Goal: Information Seeking & Learning: Learn about a topic

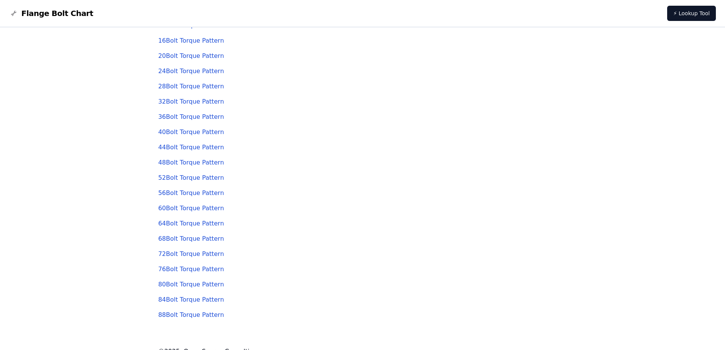
scroll to position [90, 0]
click at [176, 195] on link "60 Bolt Torque Pattern" at bounding box center [191, 195] width 66 height 7
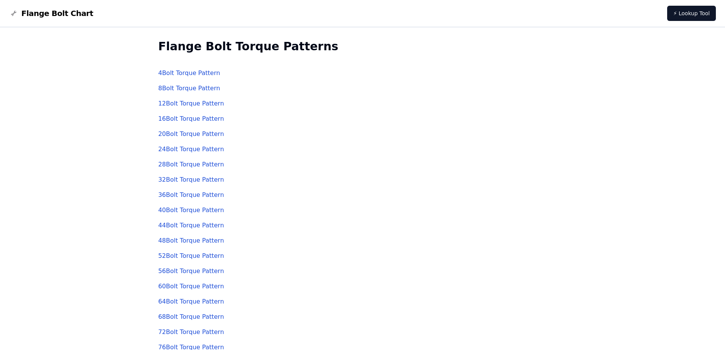
click at [172, 162] on link "28 Bolt Torque Pattern" at bounding box center [191, 164] width 66 height 7
click at [182, 193] on link "36 Bolt Torque Pattern" at bounding box center [191, 194] width 66 height 7
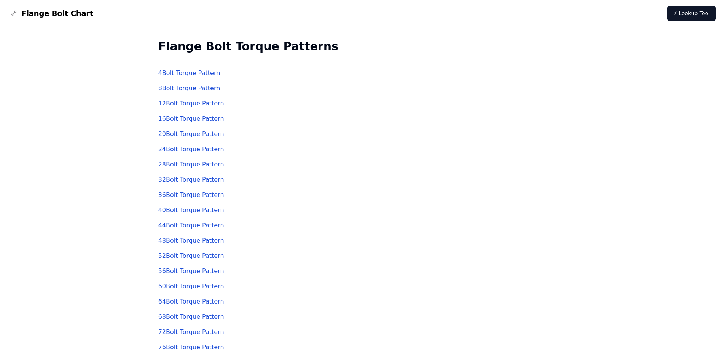
click at [176, 117] on link "16 Bolt Torque Pattern" at bounding box center [191, 118] width 66 height 7
click at [174, 164] on link "28 Bolt Torque Pattern" at bounding box center [191, 164] width 66 height 7
